Goal: Task Accomplishment & Management: Use online tool/utility

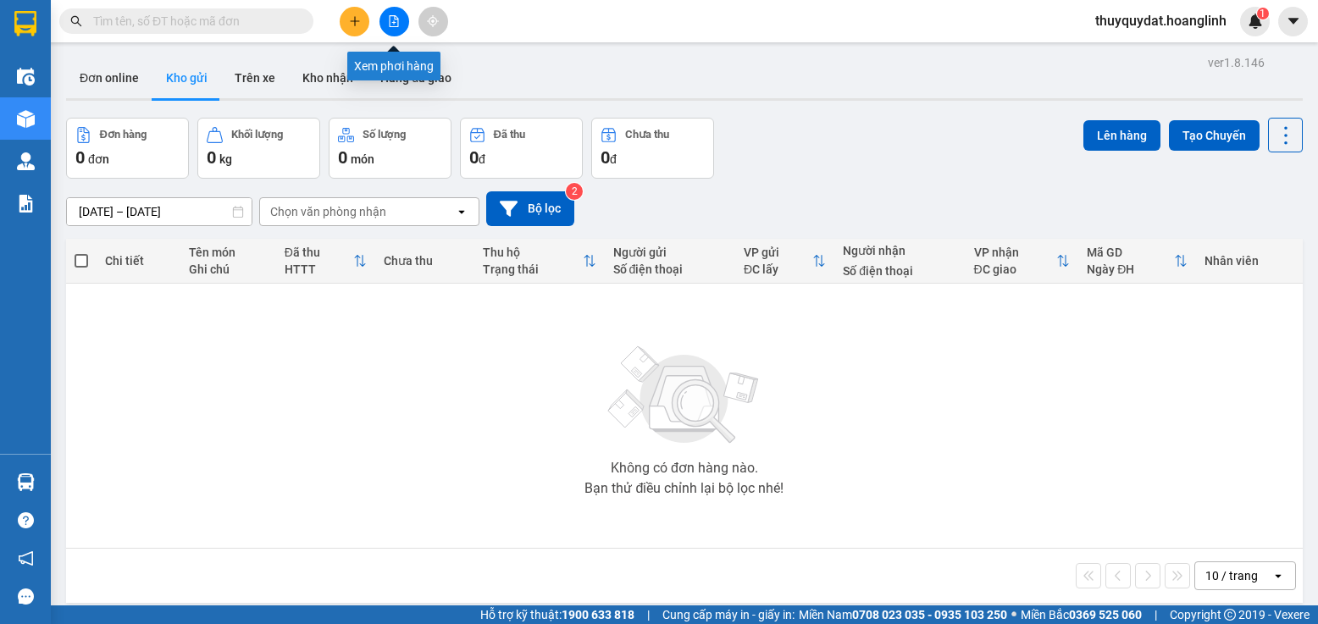
click at [394, 21] on icon "file-add" at bounding box center [394, 21] width 9 height 12
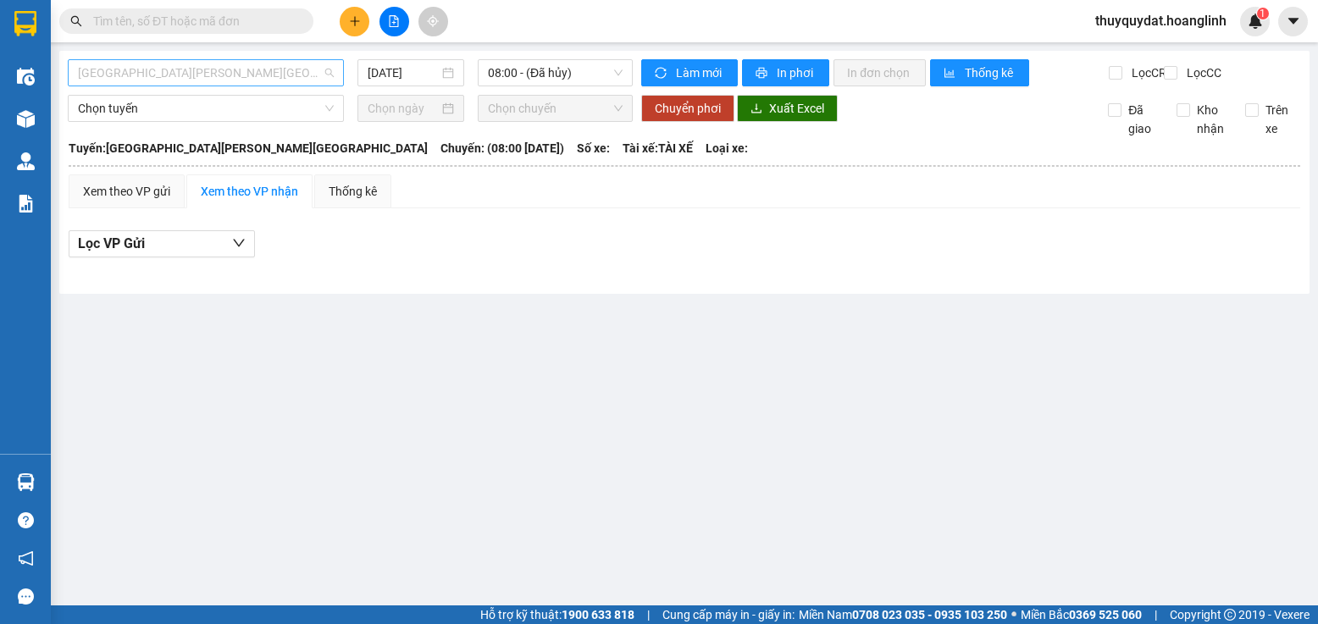
click at [198, 69] on span "Quảng Bình - Hà Nội" at bounding box center [206, 72] width 256 height 25
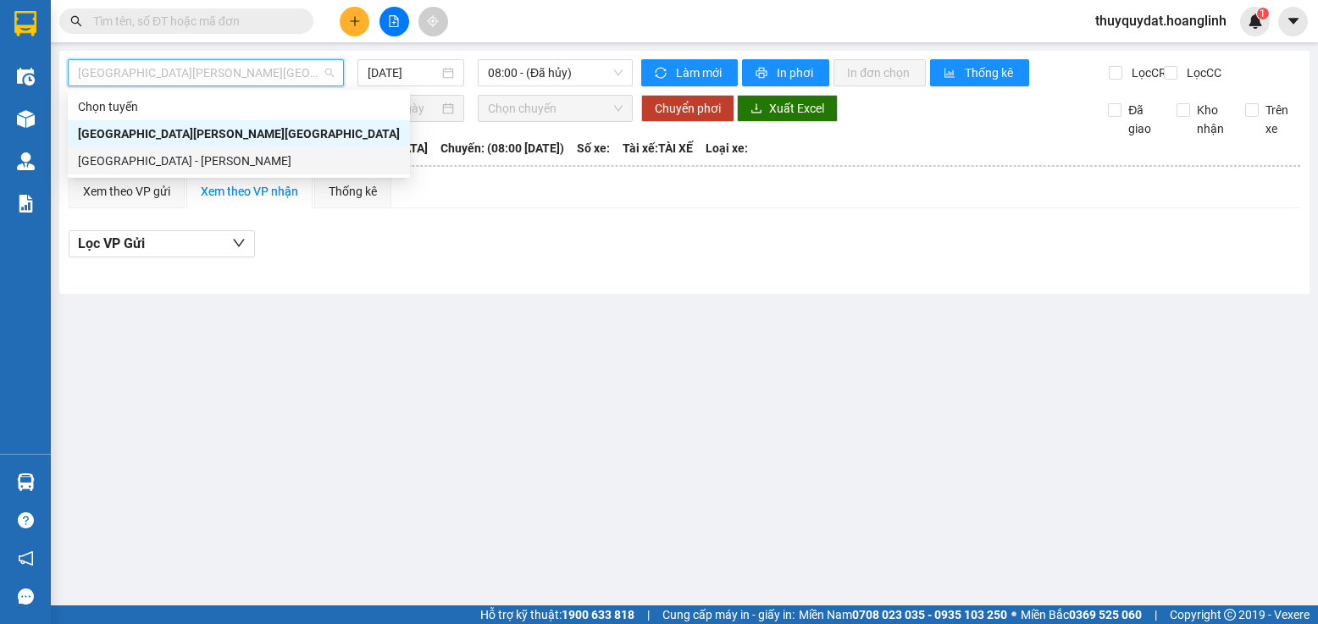
click at [184, 158] on div "Hà Nội - Quảng Bình" at bounding box center [239, 161] width 322 height 19
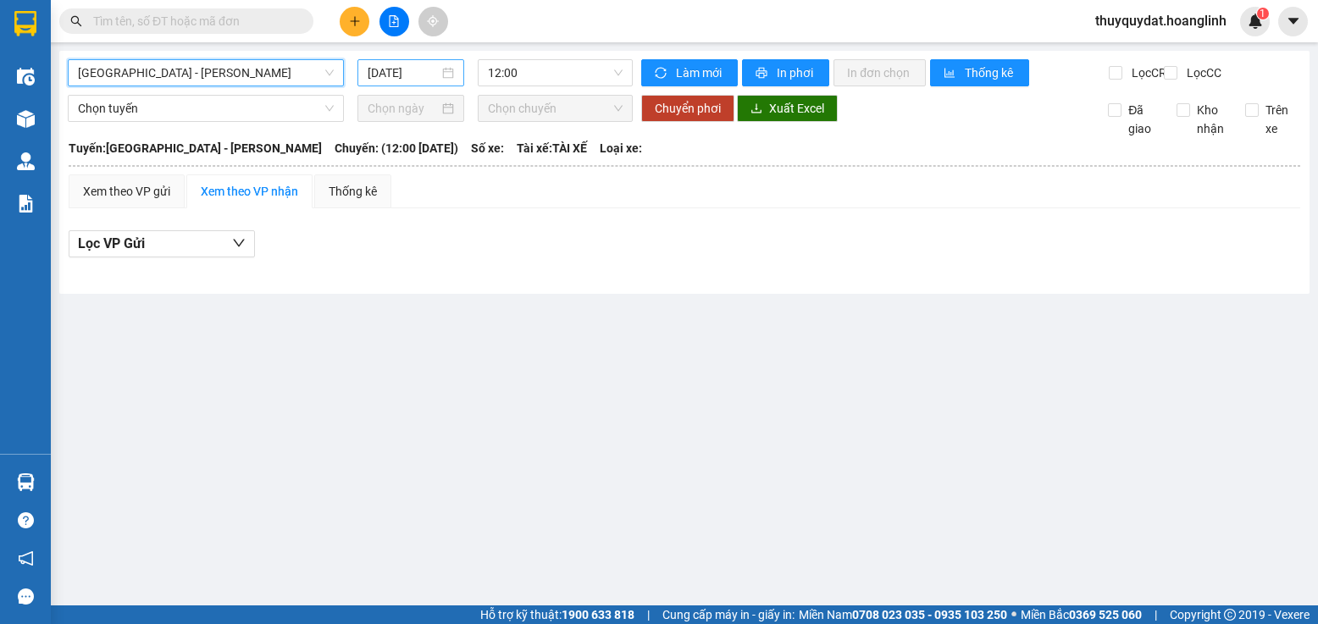
click at [423, 66] on input "13/10/2025" at bounding box center [403, 73] width 71 height 19
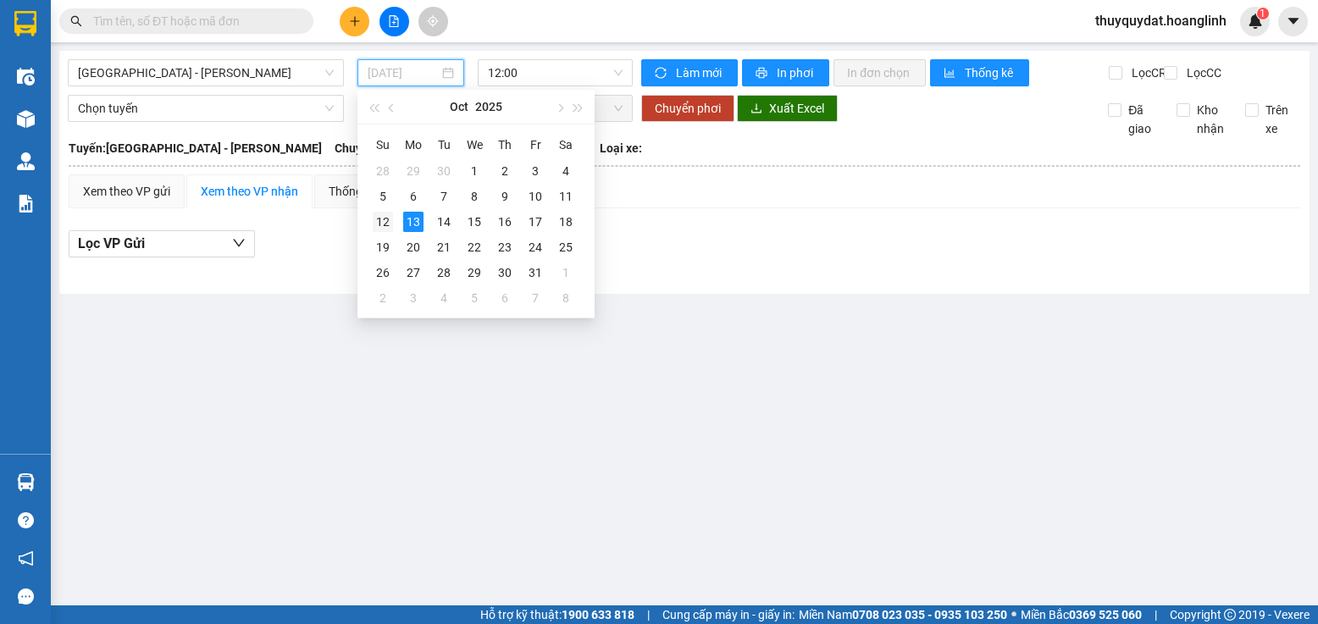
click at [382, 220] on div "12" at bounding box center [383, 222] width 20 height 20
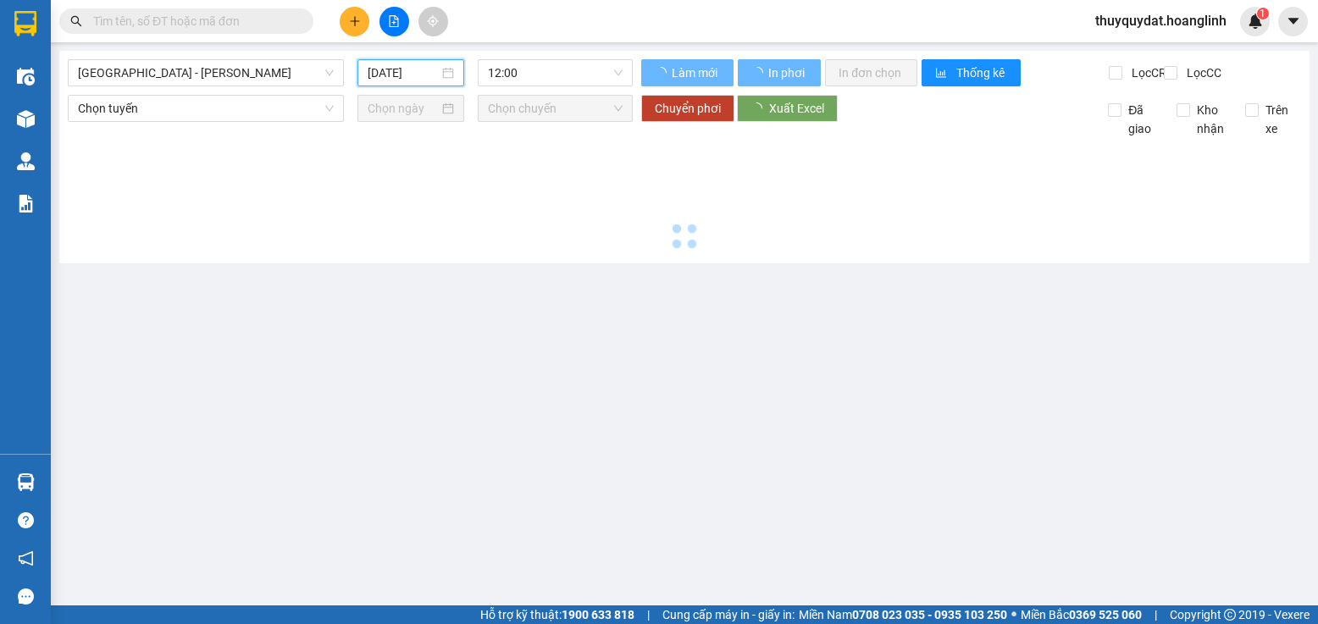
type input "12/10/2025"
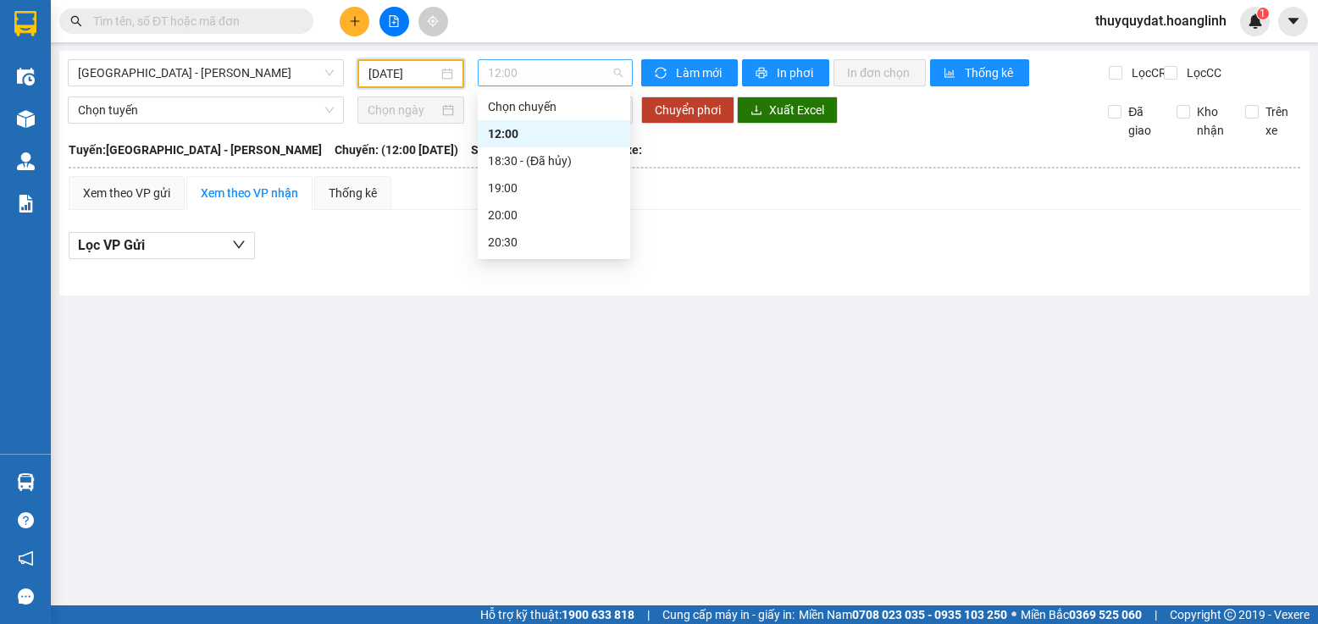
click at [576, 71] on span "12:00" at bounding box center [555, 72] width 135 height 25
click at [525, 189] on div "19:00" at bounding box center [554, 188] width 132 height 19
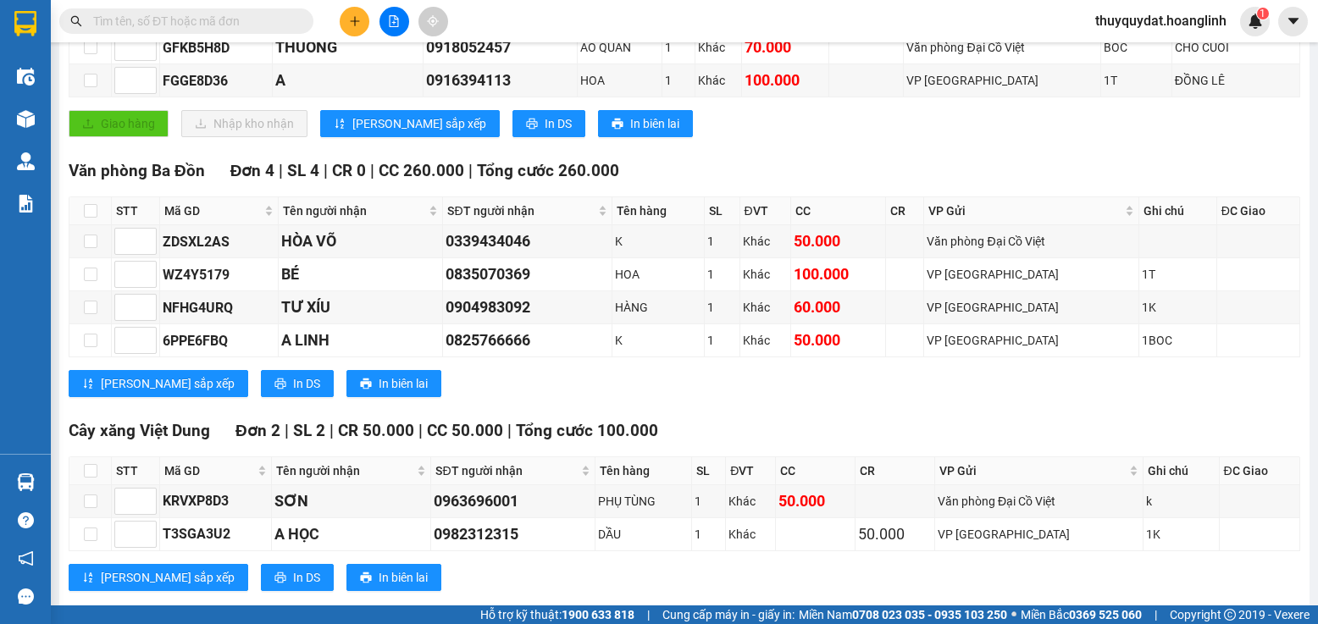
scroll to position [268, 0]
